Goal: Task Accomplishment & Management: Manage account settings

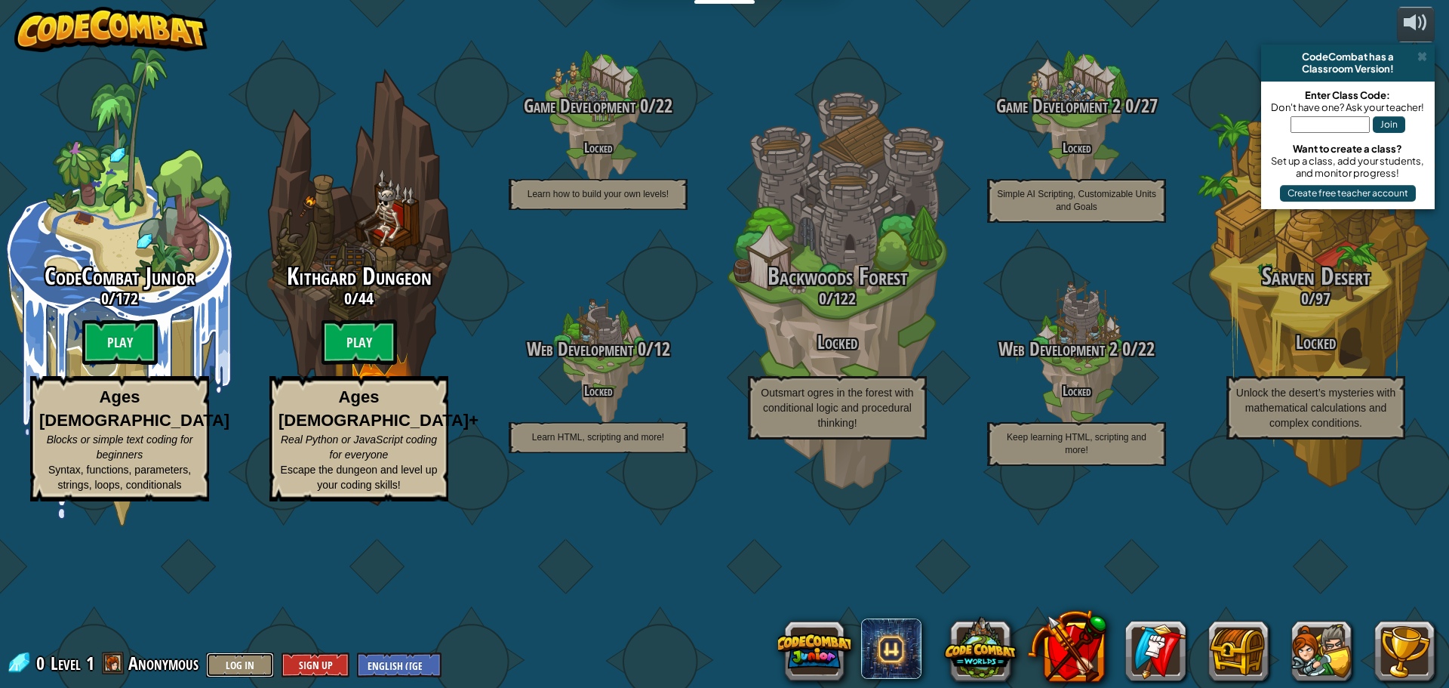
click at [235, 668] on button "Log In" at bounding box center [240, 664] width 68 height 25
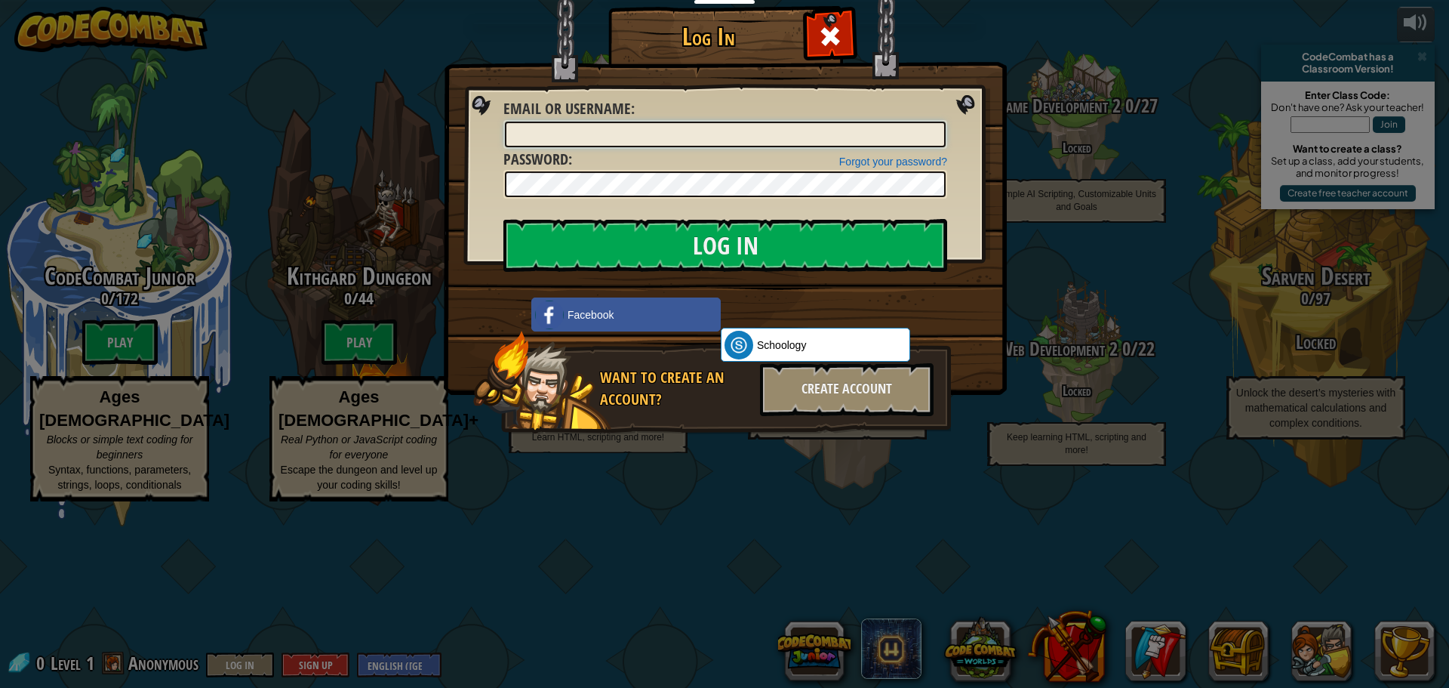
click at [621, 139] on input "Email or Username :" at bounding box center [725, 135] width 441 height 26
type input "[DOMAIN_NAME][EMAIL_ADDRESS][DOMAIN_NAME]"
drag, startPoint x: 624, startPoint y: 142, endPoint x: 458, endPoint y: 143, distance: 166.0
click at [473, 144] on div "Log In Unknown Error Email or Username : [DOMAIN_NAME][EMAIL_ADDRESS][DOMAIN_NA…" at bounding box center [724, 242] width 503 height 439
type input "Redfox52012@"
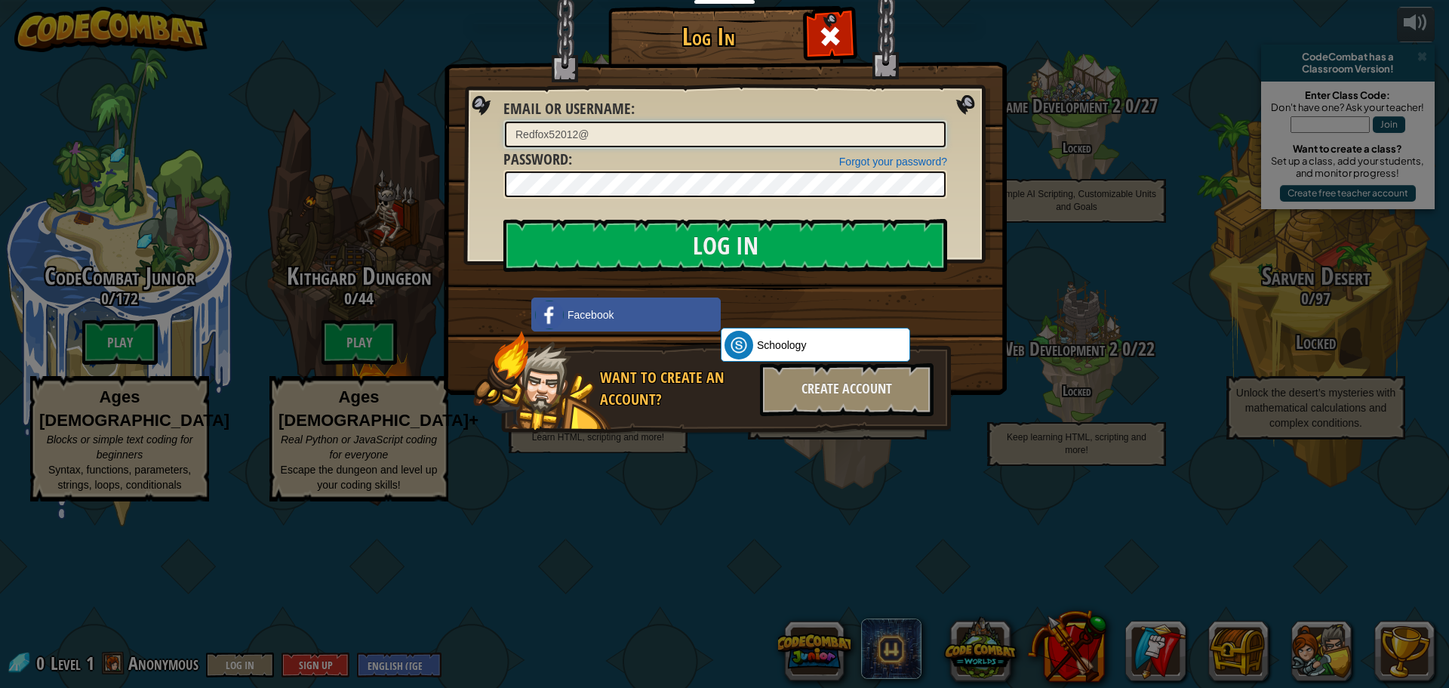
drag, startPoint x: 661, startPoint y: 127, endPoint x: 344, endPoint y: 142, distance: 317.3
click at [344, 142] on div "Log In Unknown Error Email or Username : Redfox52012@ Forgot your password? Pas…" at bounding box center [724, 344] width 1449 height 688
click at [560, 165] on span "Password" at bounding box center [535, 159] width 65 height 20
click at [561, 169] on label "Password :" at bounding box center [537, 160] width 69 height 22
drag, startPoint x: 630, startPoint y: 137, endPoint x: 268, endPoint y: 127, distance: 362.4
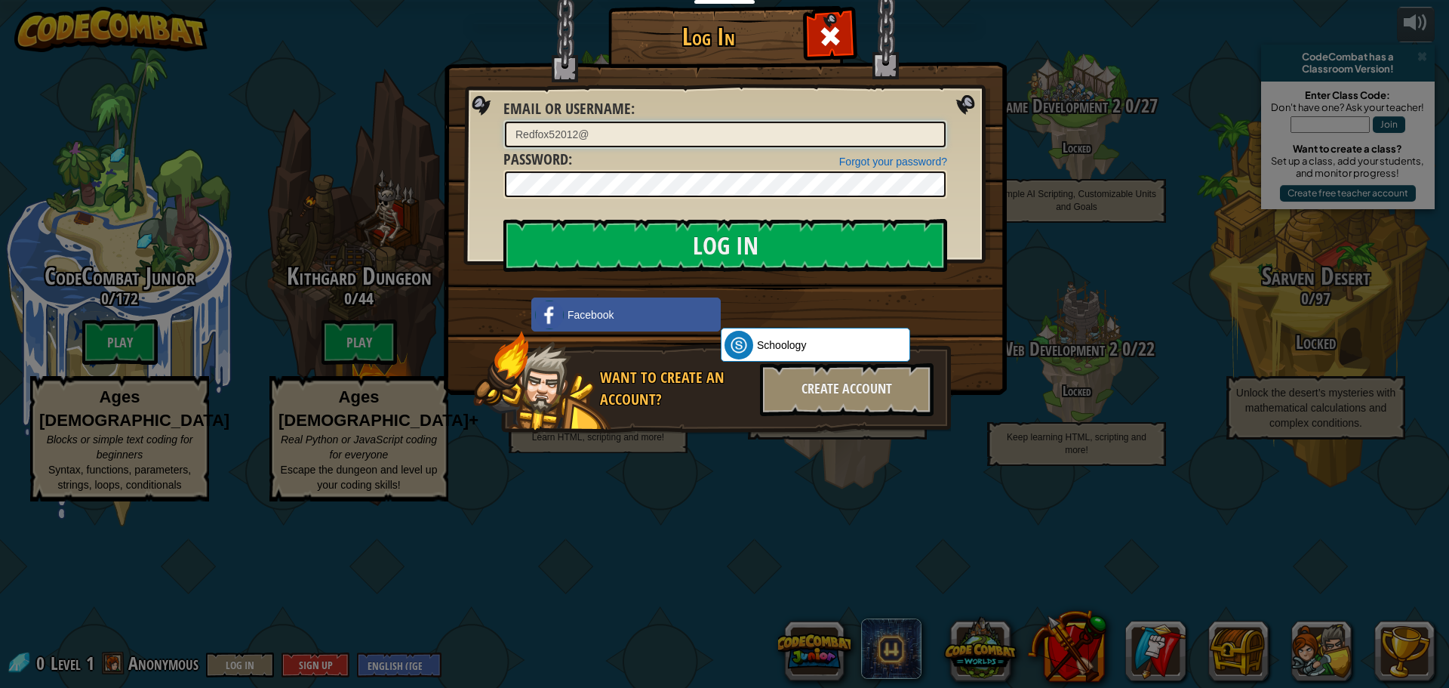
click at [268, 127] on div "Log In Unknown Error Email or Username : Redfox52012@ Forgot your password? Pas…" at bounding box center [724, 344] width 1449 height 688
type input "[DOMAIN_NAME][EMAIL_ADDRESS][DOMAIN_NAME]"
